Goal: Information Seeking & Learning: Learn about a topic

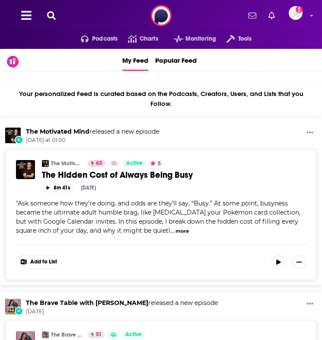
click at [54, 13] on icon at bounding box center [51, 15] width 9 height 9
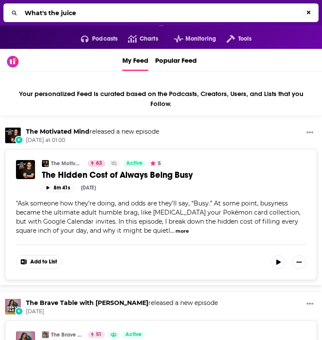
type input "What's the juice"
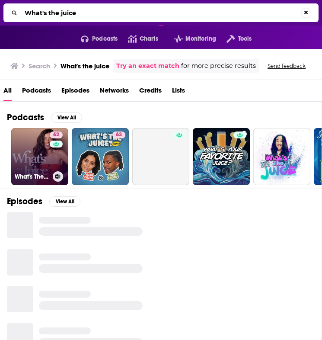
click at [43, 149] on link "62 What's The Juice" at bounding box center [39, 156] width 57 height 57
